Goal: Transaction & Acquisition: Purchase product/service

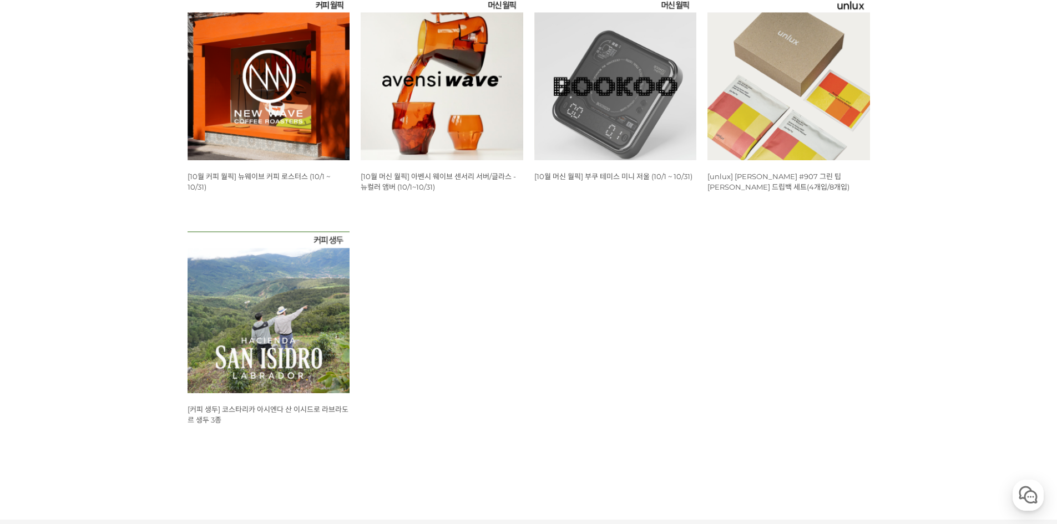
click at [302, 97] on img at bounding box center [268, 79] width 162 height 162
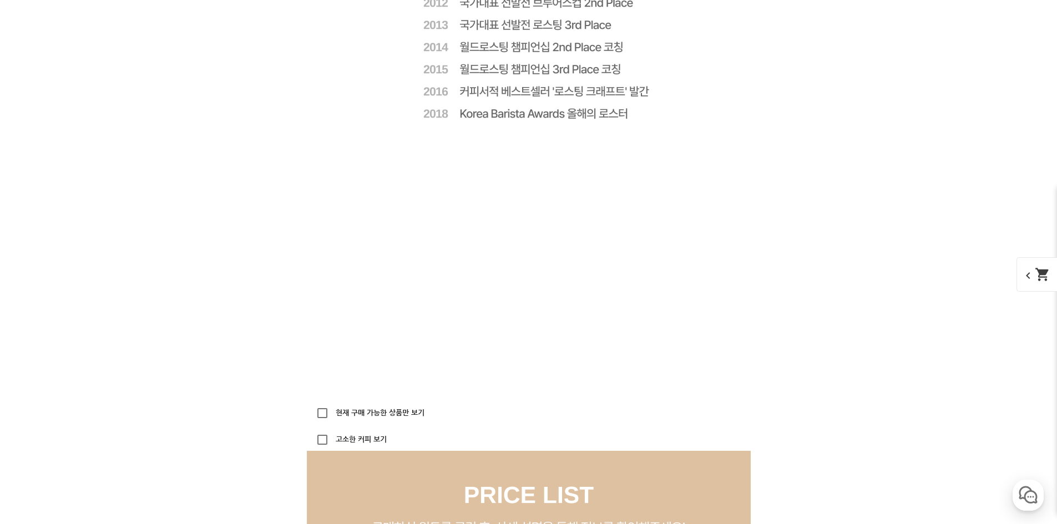
scroll to position [3050, 0]
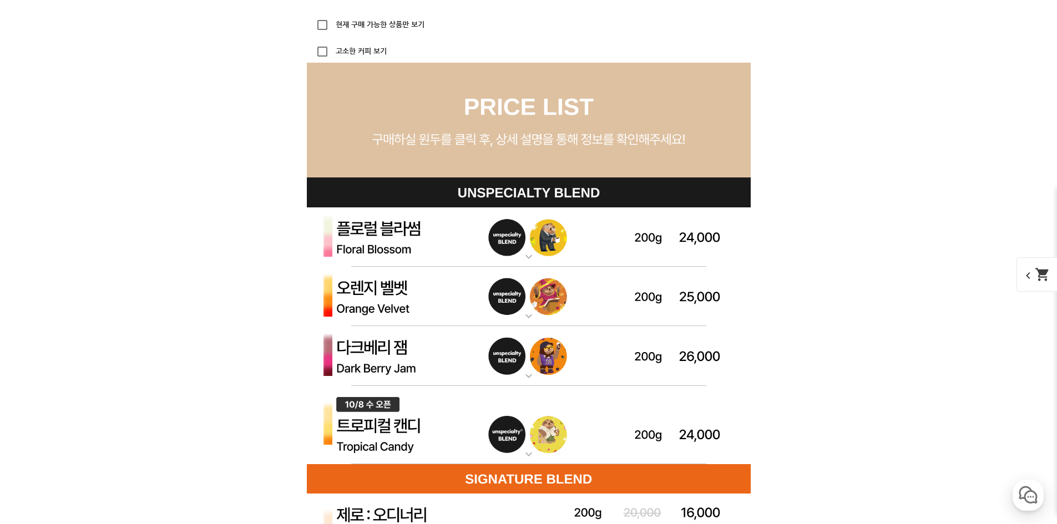
click at [588, 238] on img at bounding box center [529, 237] width 444 height 60
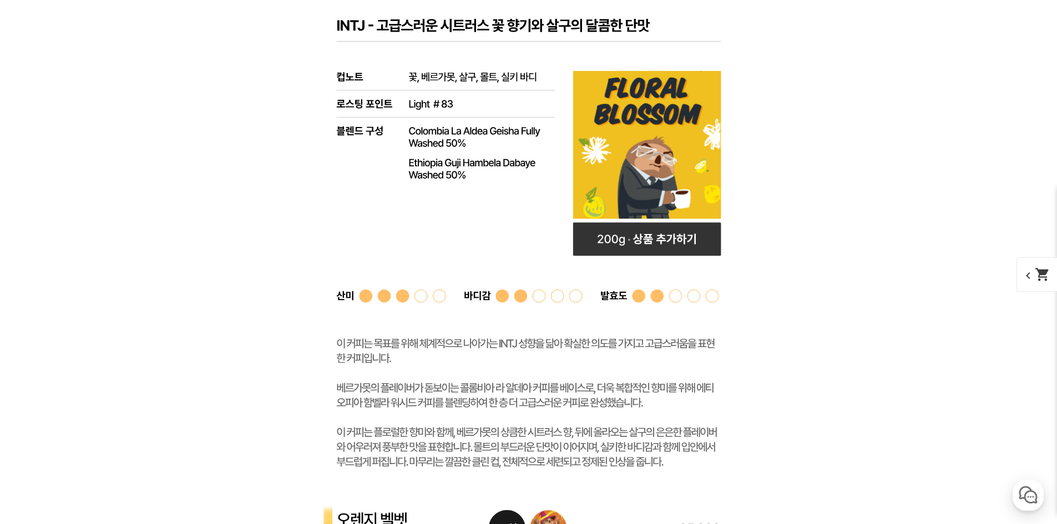
scroll to position [3217, 0]
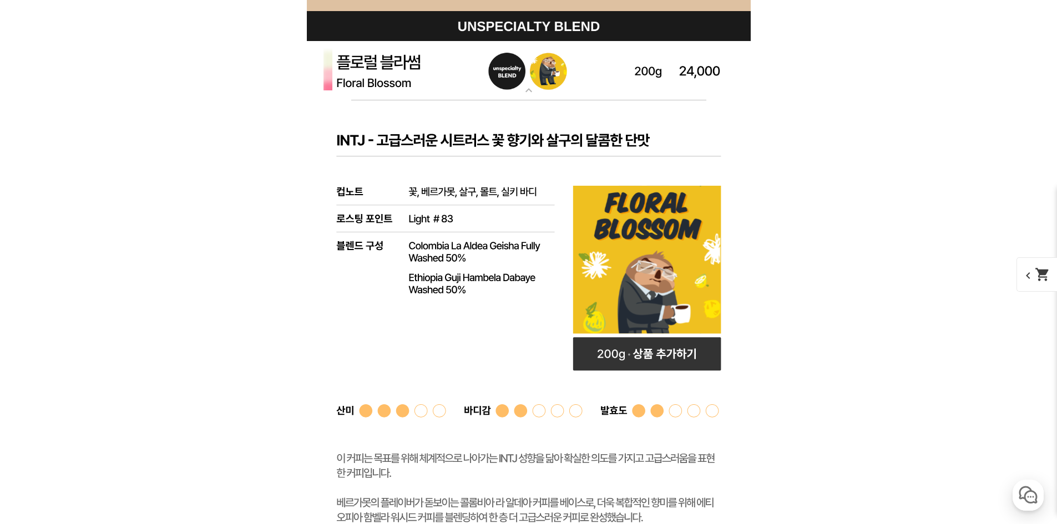
click at [605, 69] on img at bounding box center [529, 71] width 444 height 60
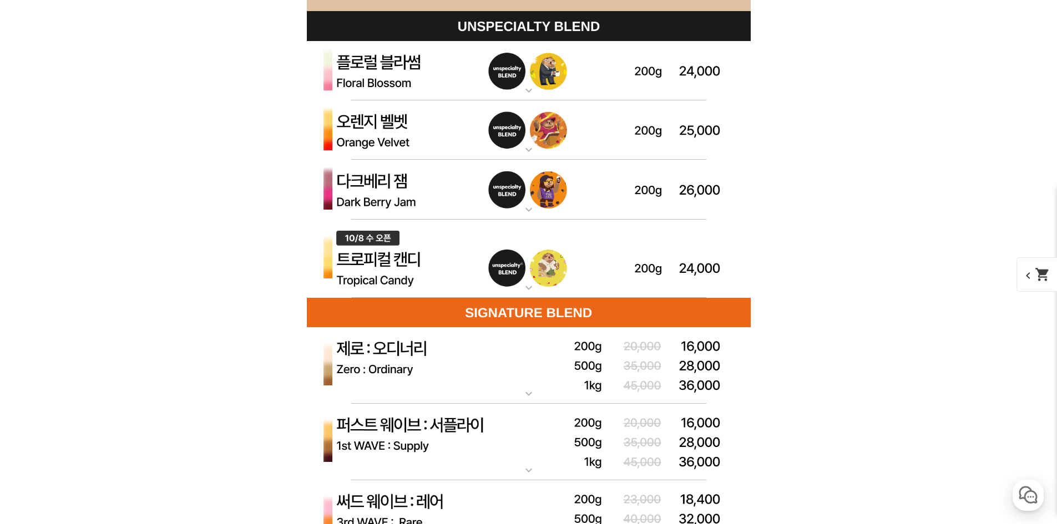
click at [601, 273] on img at bounding box center [529, 259] width 444 height 79
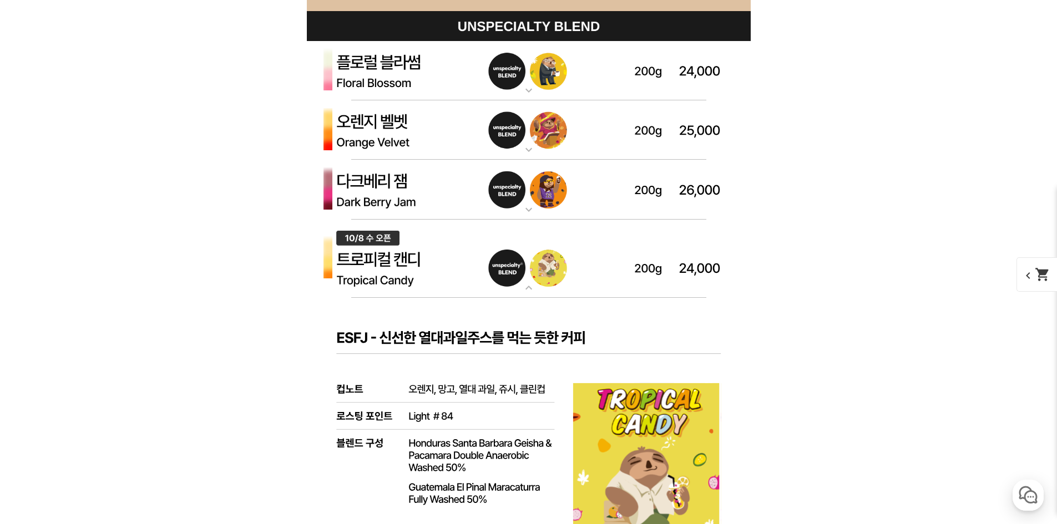
click at [601, 272] on img at bounding box center [529, 259] width 444 height 79
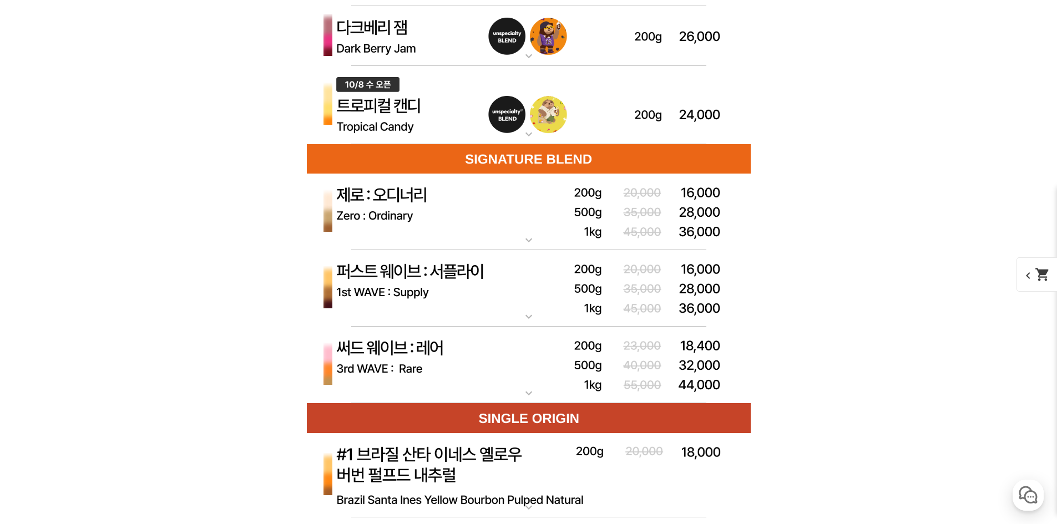
scroll to position [3383, 0]
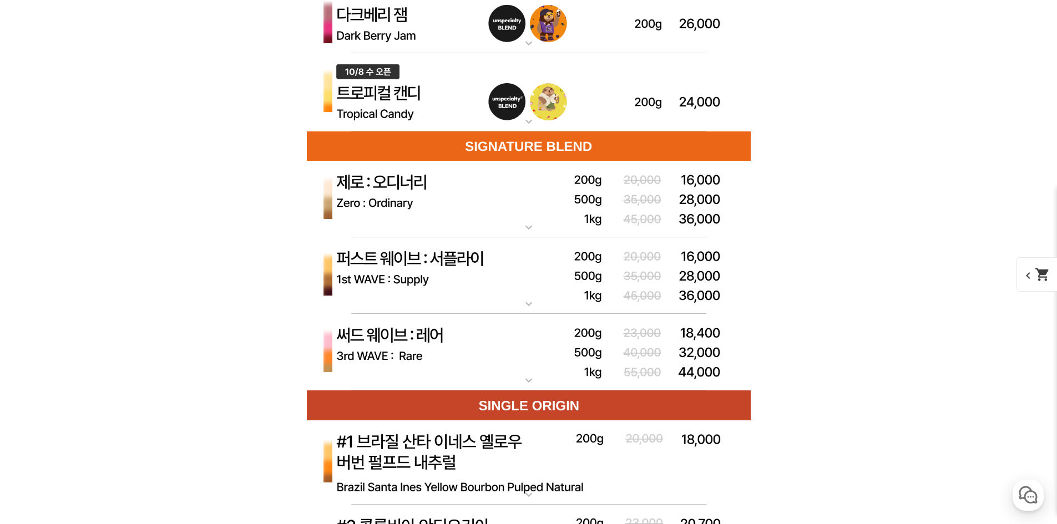
click at [564, 214] on img at bounding box center [529, 199] width 444 height 77
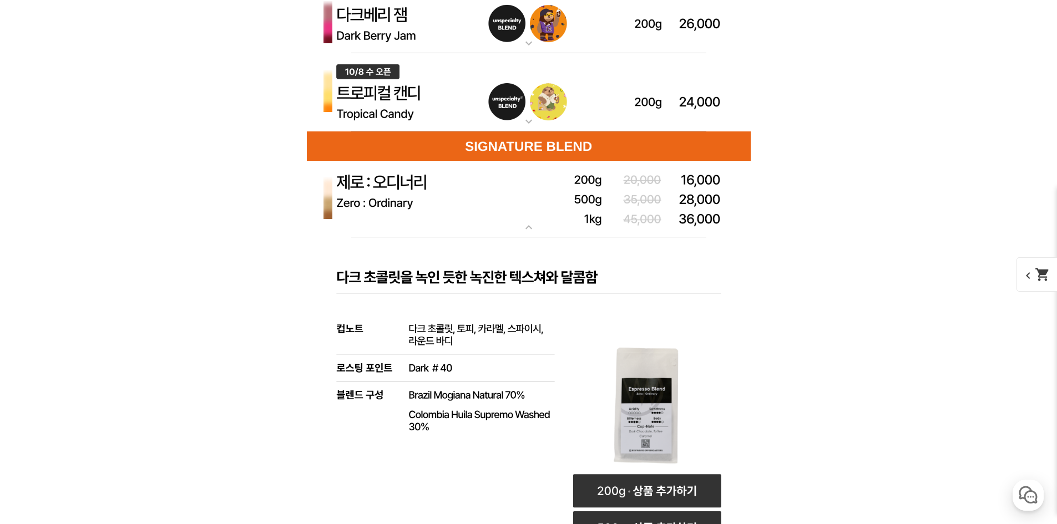
click at [564, 214] on img at bounding box center [529, 199] width 444 height 77
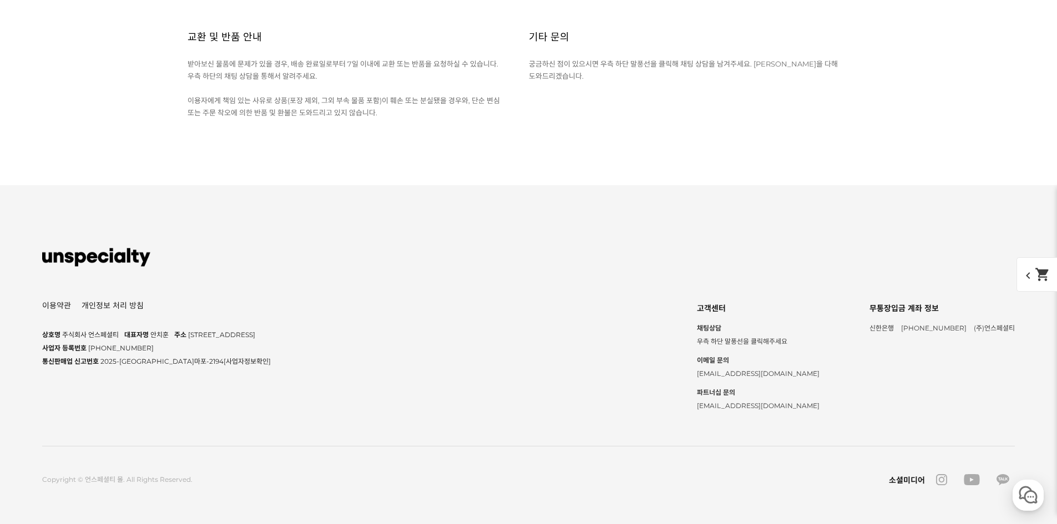
scroll to position [15252, 0]
